Goal: Use online tool/utility: Utilize a website feature to perform a specific function

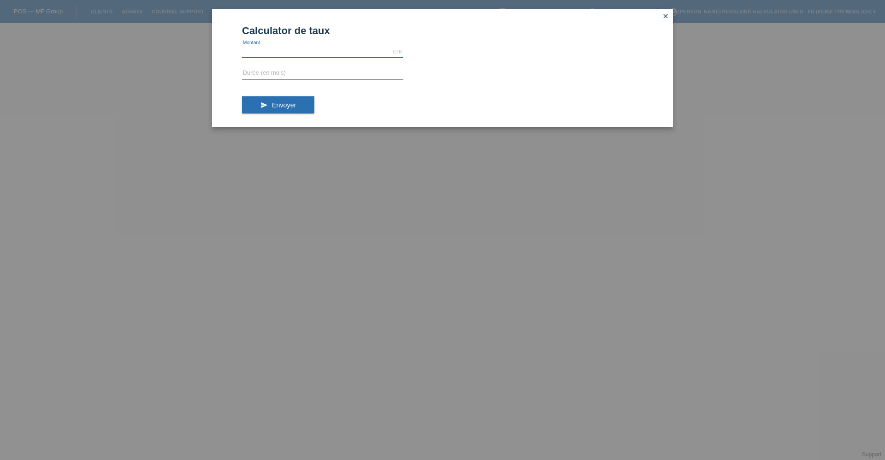
click at [308, 52] on input "text" at bounding box center [322, 52] width 161 height 12
type input "799.00"
click at [351, 76] on input "text" at bounding box center [322, 74] width 161 height 12
type input "1"
type input "8"
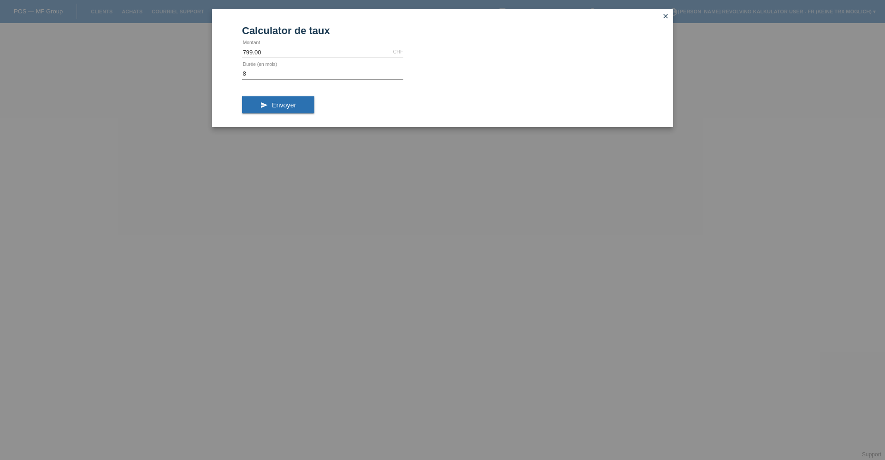
drag, startPoint x: 299, startPoint y: 106, endPoint x: 304, endPoint y: 105, distance: 5.2
click at [301, 106] on button "send Envoyer" at bounding box center [278, 105] width 72 height 18
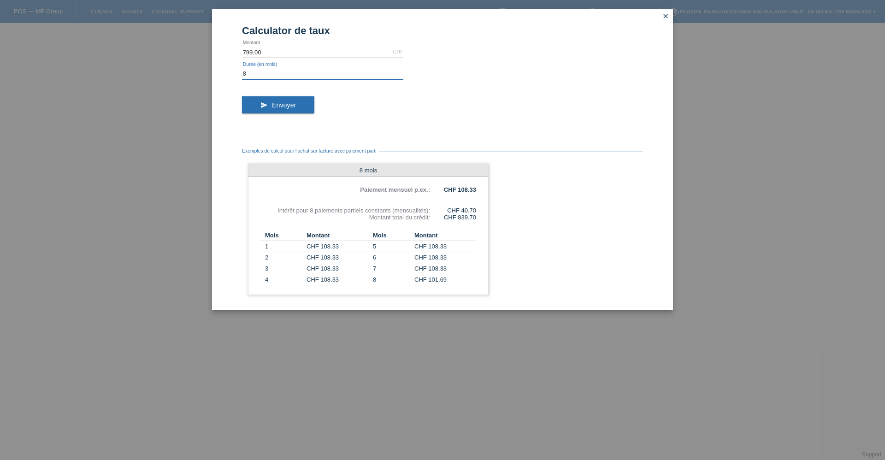
click at [261, 72] on input "8" at bounding box center [322, 74] width 161 height 12
type input "4"
click at [297, 107] on button "send Envoyer" at bounding box center [278, 105] width 72 height 18
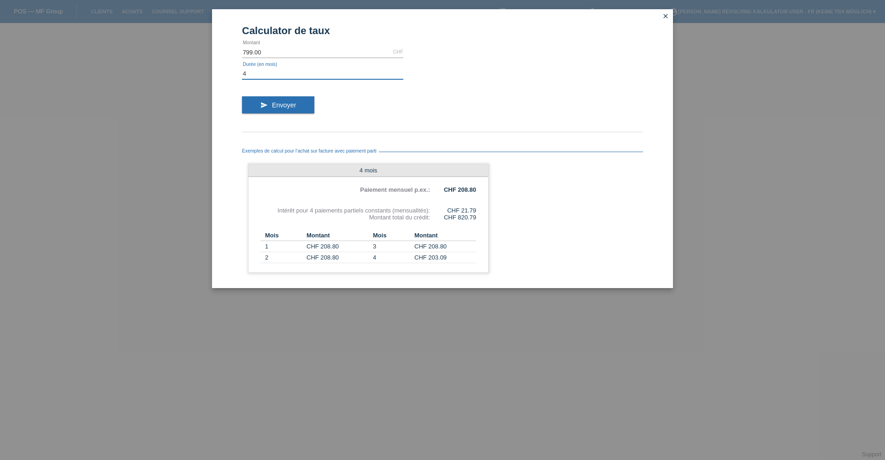
click at [257, 73] on input "4" at bounding box center [322, 74] width 161 height 12
type input "2"
click at [278, 110] on button "send Envoyer" at bounding box center [278, 105] width 72 height 18
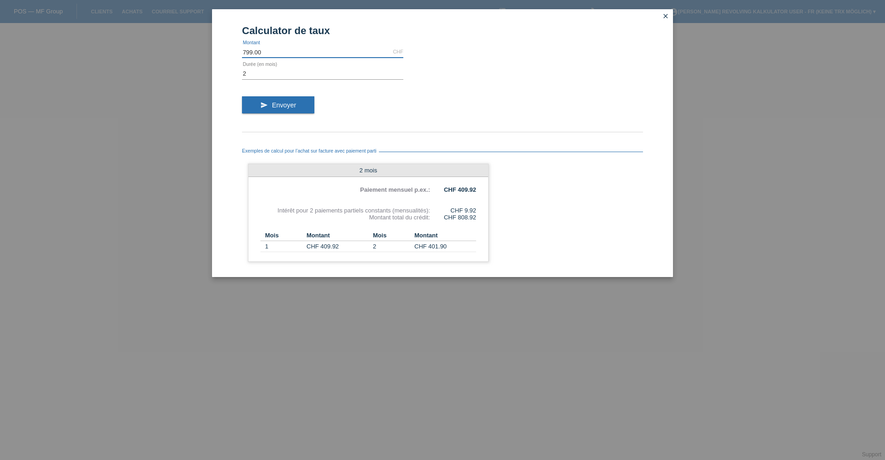
click at [247, 52] on input "799.00" at bounding box center [322, 52] width 161 height 12
type input "299.00"
click at [269, 75] on input "2" at bounding box center [322, 74] width 161 height 12
type input "2"
click at [447, 115] on div "send Envoyer" at bounding box center [442, 108] width 401 height 38
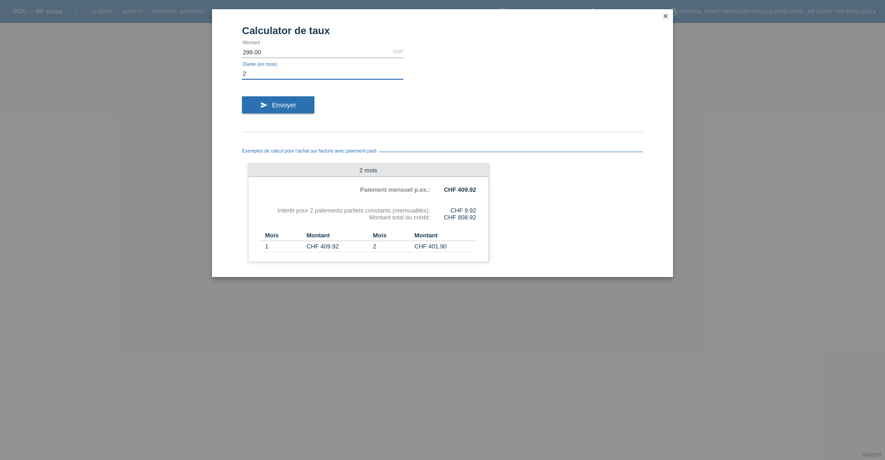
click at [258, 76] on input "2" at bounding box center [322, 74] width 161 height 12
type input "20"
click at [290, 106] on span "Envoyer" at bounding box center [284, 104] width 24 height 7
